Goal: Task Accomplishment & Management: Manage account settings

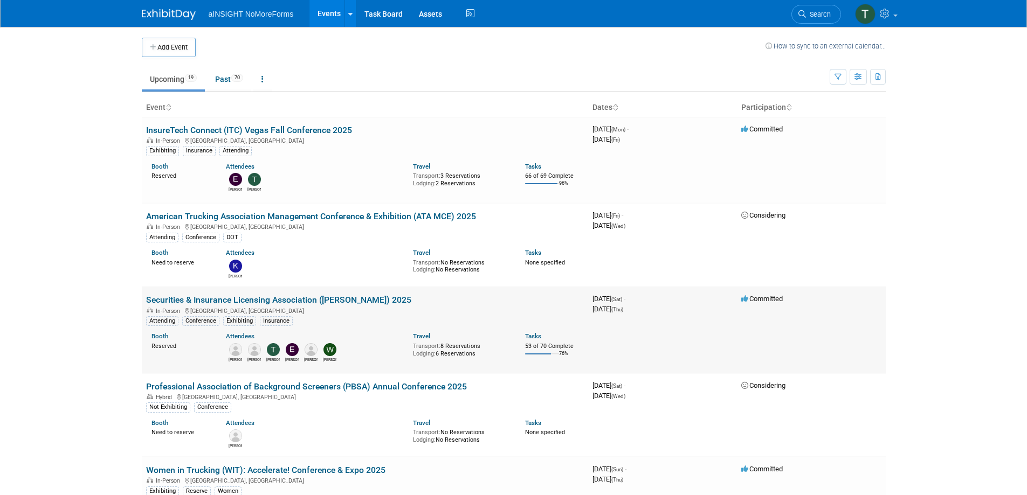
click at [183, 304] on link "Securities & Insurance Licensing Association ([PERSON_NAME]) 2025" at bounding box center [278, 300] width 265 height 10
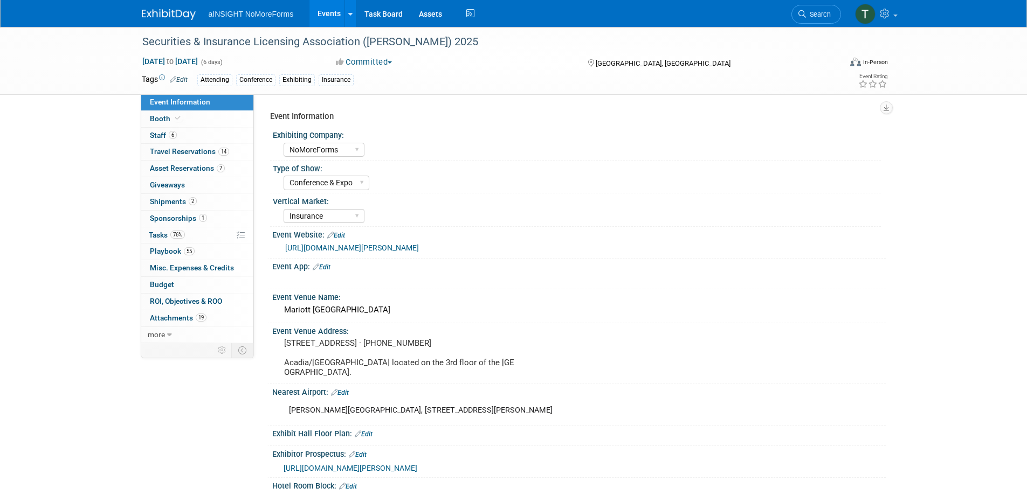
select select "NoMoreForms"
select select "Conference & Expo"
select select "Insurance"
select select "Booth Access Only"
select select "No"
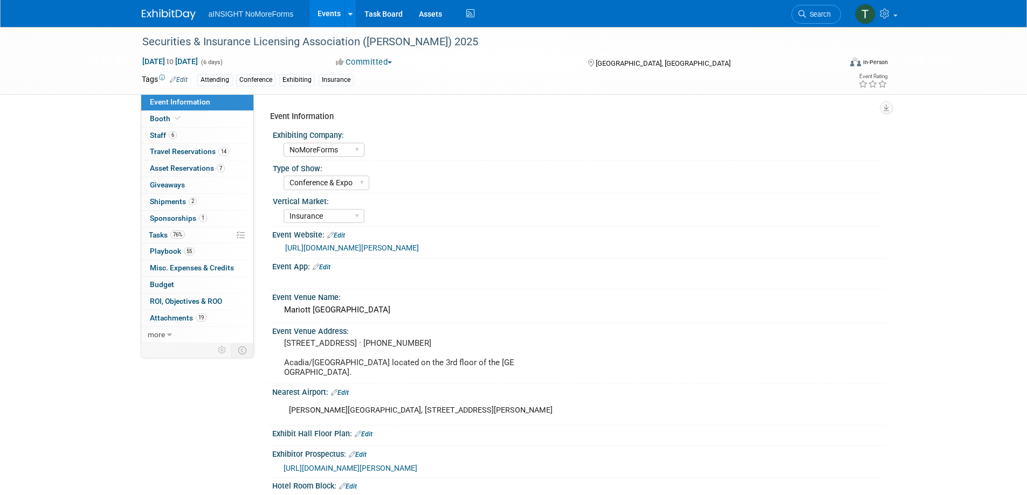
select select "Yes"
select select "No"
select select "Yes"
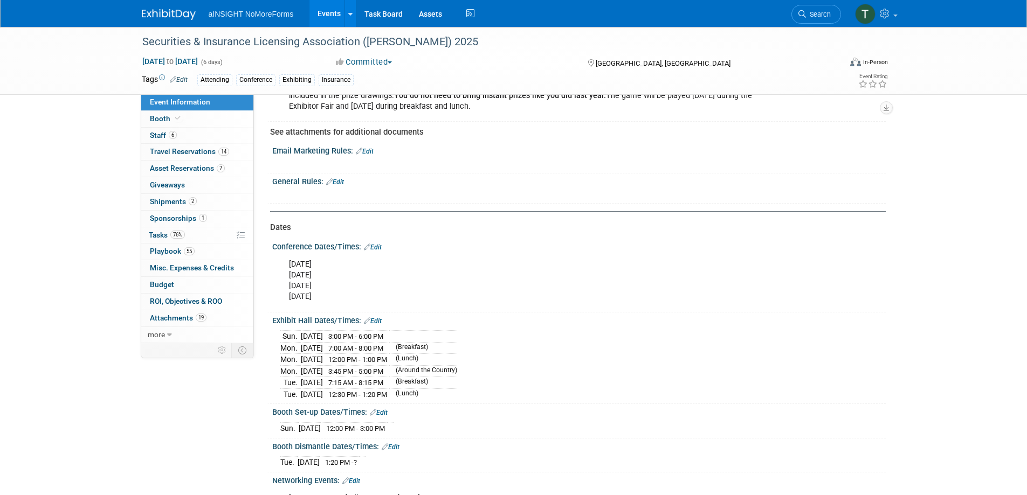
scroll to position [970, 0]
